Goal: Contribute content

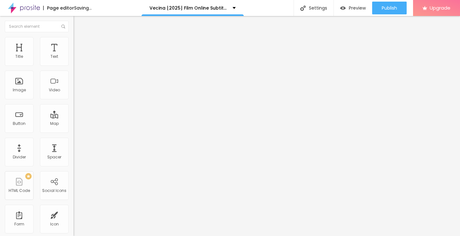
click at [73, 55] on span "Add image" at bounding box center [86, 51] width 26 height 5
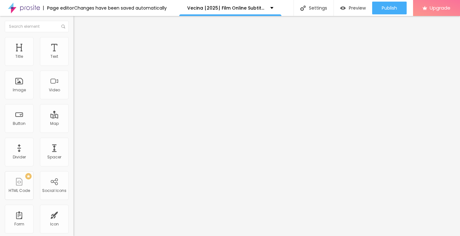
click at [73, 131] on input "https://" at bounding box center [111, 127] width 77 height 6
type input "[URL][DOMAIN_NAME]"
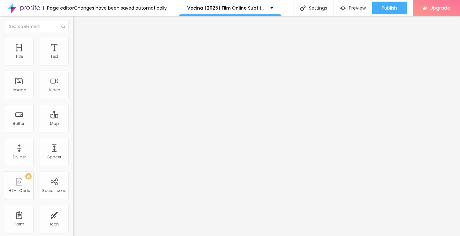
click at [73, 100] on span "Original" at bounding box center [80, 96] width 15 height 5
click at [73, 103] on div "Cinema 16:9" at bounding box center [109, 101] width 73 height 4
click at [78, 25] on img "button" at bounding box center [80, 23] width 5 height 5
click at [73, 60] on input "Click me" at bounding box center [111, 57] width 77 height 6
paste input "Vezi film acum »▶️ Vecina (2025) film complet online calitate HD în română"
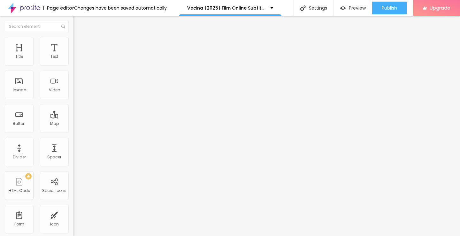
scroll to position [0, 88]
type input "Vezi film acum »▶️ Vecina (2025) film complet online calitate HD în română"
drag, startPoint x: 34, startPoint y: 131, endPoint x: 34, endPoint y: 137, distance: 5.7
click at [73, 131] on input "https://" at bounding box center [111, 128] width 77 height 6
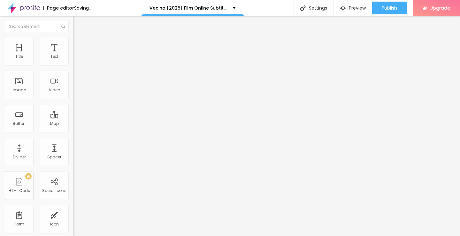
type input "[URL][DOMAIN_NAME]"
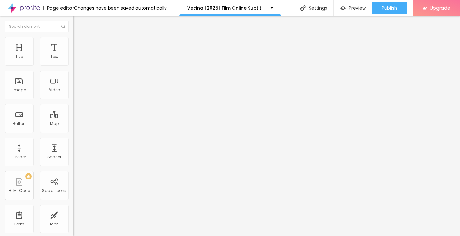
click at [73, 131] on input "[URL][DOMAIN_NAME]" at bounding box center [111, 128] width 77 height 6
click at [73, 76] on img at bounding box center [75, 74] width 4 height 4
click at [78, 21] on img "button" at bounding box center [80, 23] width 5 height 5
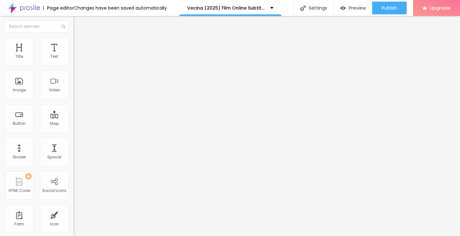
click at [73, 60] on input "Click me" at bounding box center [111, 57] width 77 height 6
paste input "Descarcă filmul complet »▶️ Vecina (2025) Film cu subtitrare în română HD"
type input "Descarcă filmul complet »▶️ Vecina (2025) Film cu subtitrare în română HD"
click at [73, 131] on input "https://" at bounding box center [111, 128] width 77 height 6
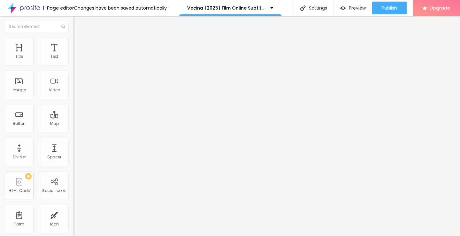
scroll to position [0, 0]
type input "[URL][DOMAIN_NAME]"
click at [73, 76] on img at bounding box center [75, 74] width 4 height 4
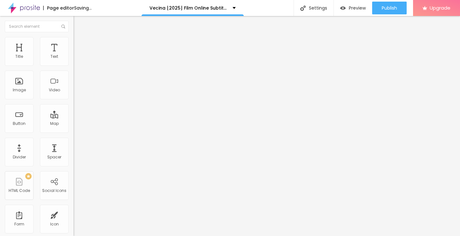
click at [73, 28] on button "Edit Button" at bounding box center [109, 23] width 73 height 15
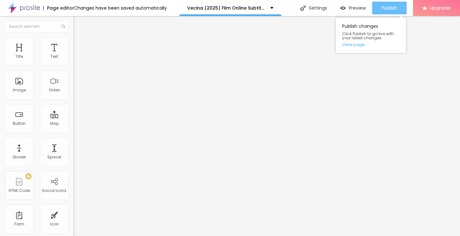
click at [382, 9] on span "Publish" at bounding box center [388, 7] width 15 height 5
click at [355, 45] on link "View page" at bounding box center [370, 44] width 57 height 4
